Goal: Task Accomplishment & Management: Complete application form

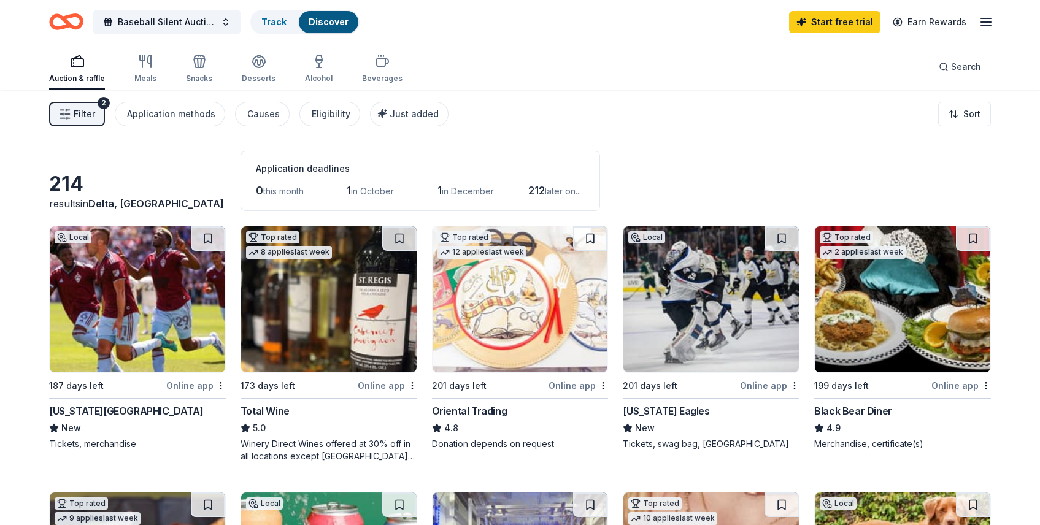
scroll to position [341, 0]
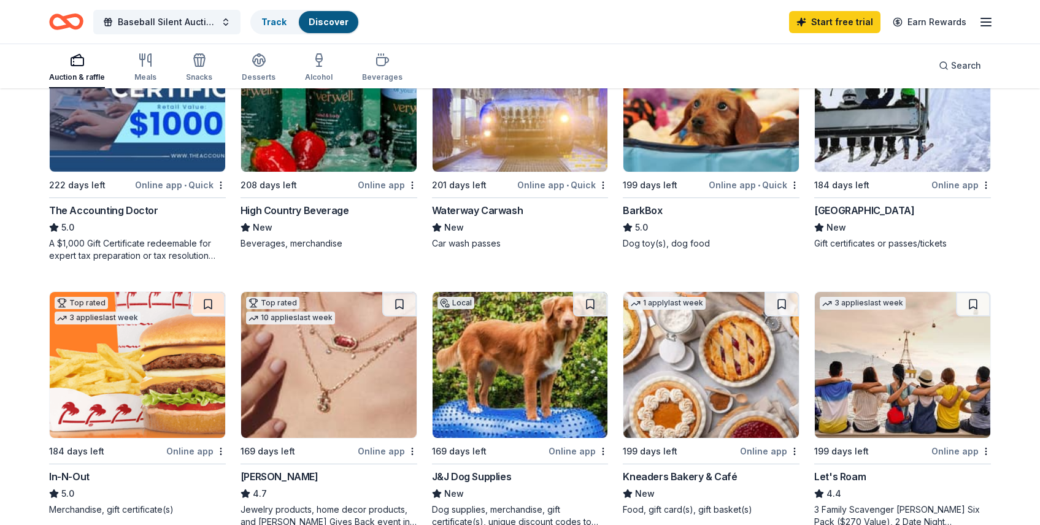
scroll to position [471, 0]
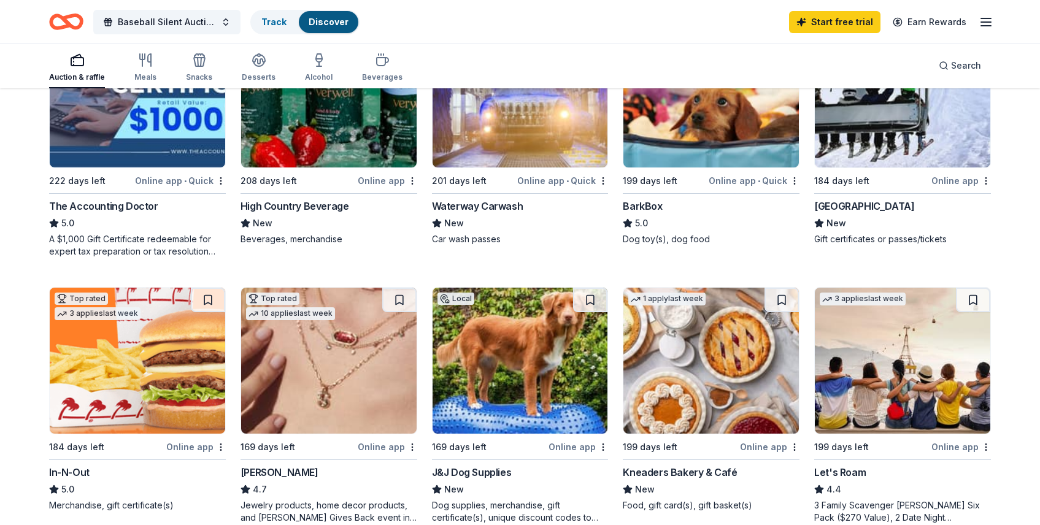
click at [650, 206] on div "BarkBox" at bounding box center [642, 206] width 39 height 15
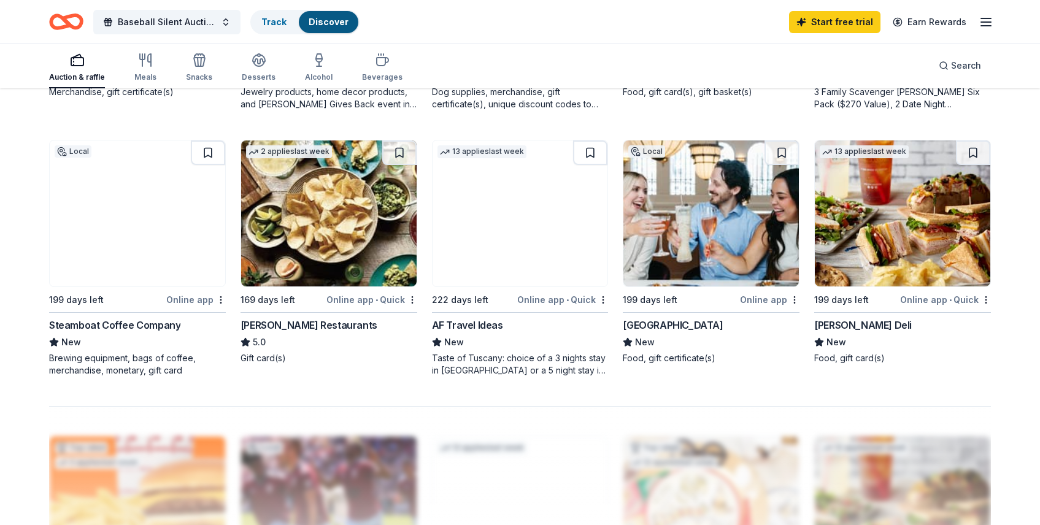
scroll to position [886, 0]
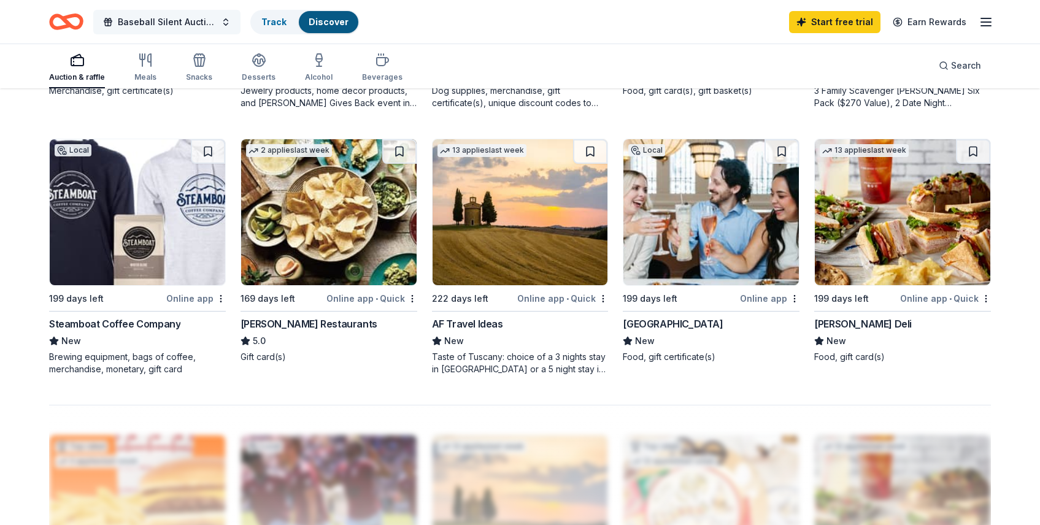
click at [182, 17] on span "Baseball Silent Auction" at bounding box center [167, 22] width 98 height 15
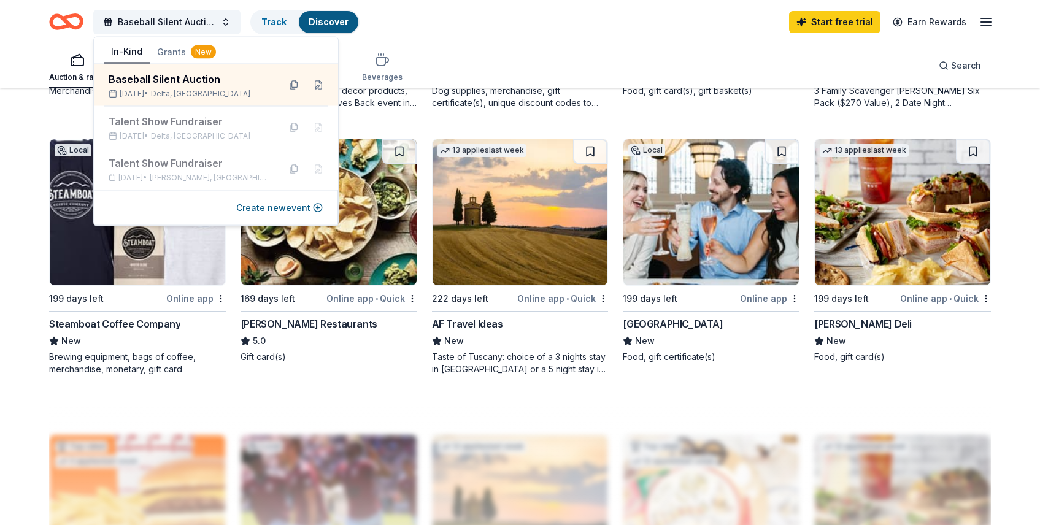
click at [459, 322] on div "AF Travel Ideas" at bounding box center [467, 324] width 71 height 15
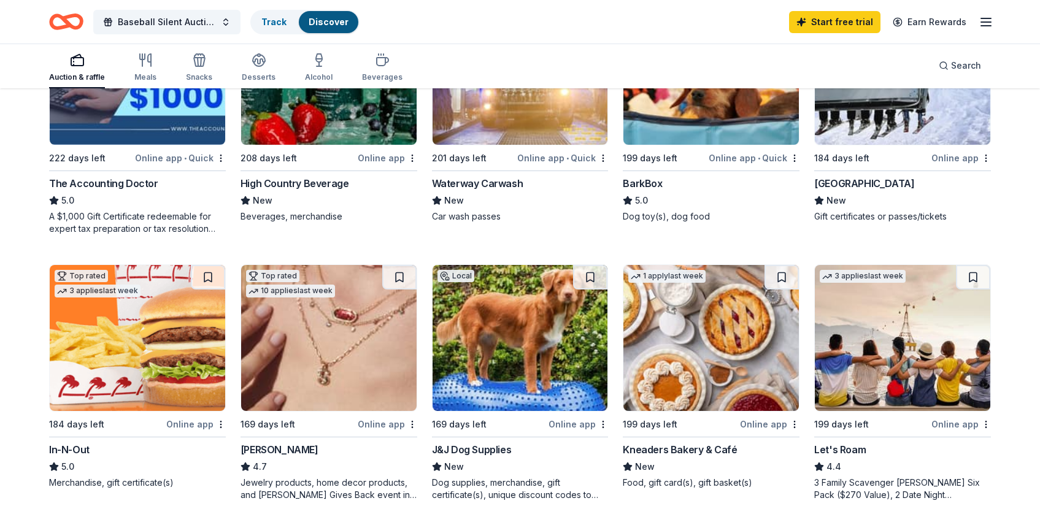
scroll to position [493, 0]
click at [899, 374] on img at bounding box center [902, 339] width 175 height 146
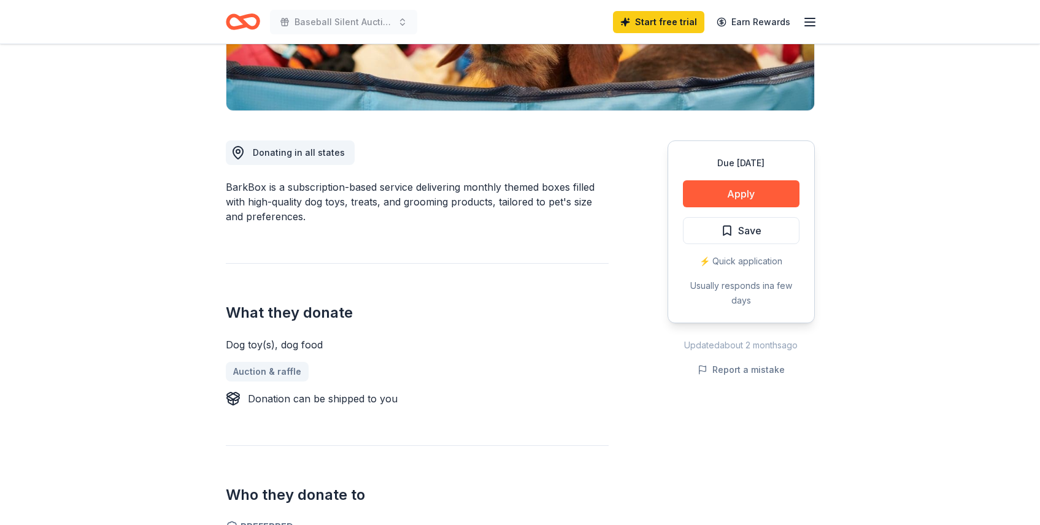
scroll to position [263, 0]
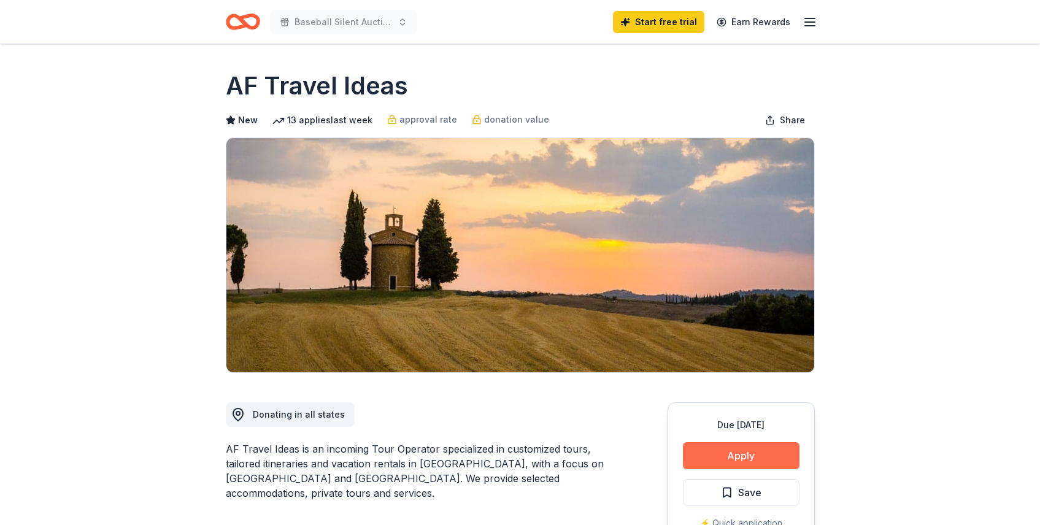
click at [711, 455] on button "Apply" at bounding box center [741, 455] width 117 height 27
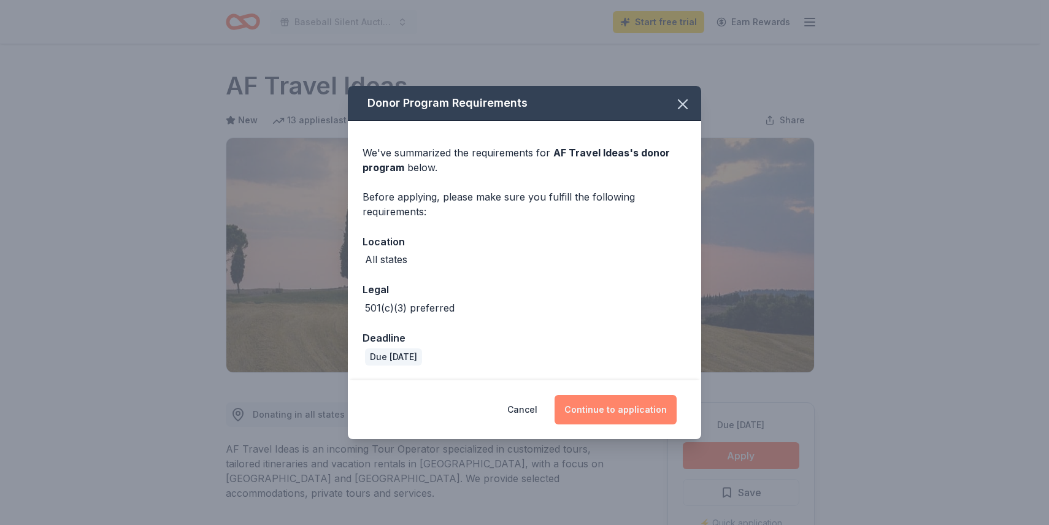
click at [637, 407] on button "Continue to application" at bounding box center [616, 409] width 122 height 29
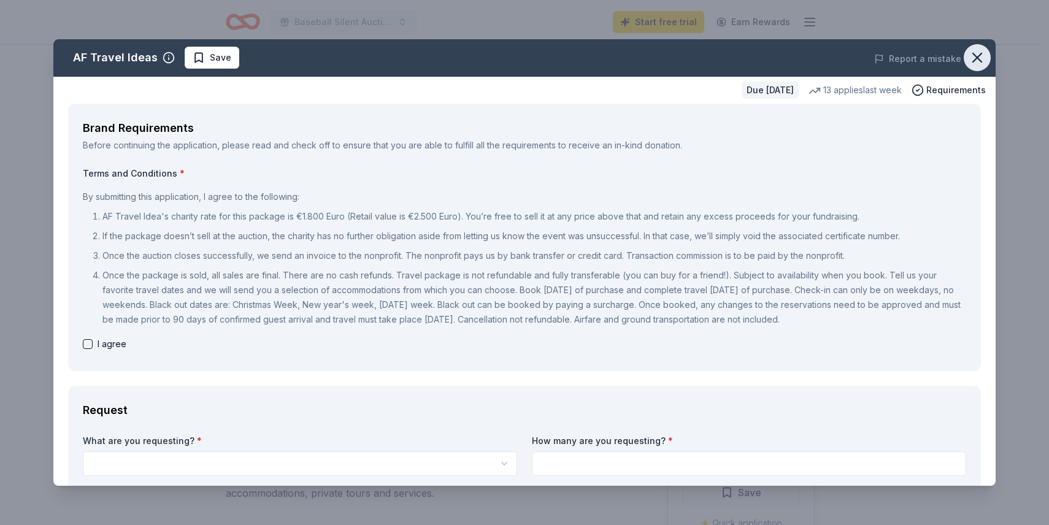
click at [969, 63] on icon "button" at bounding box center [977, 57] width 17 height 17
